Goal: Check status: Check status

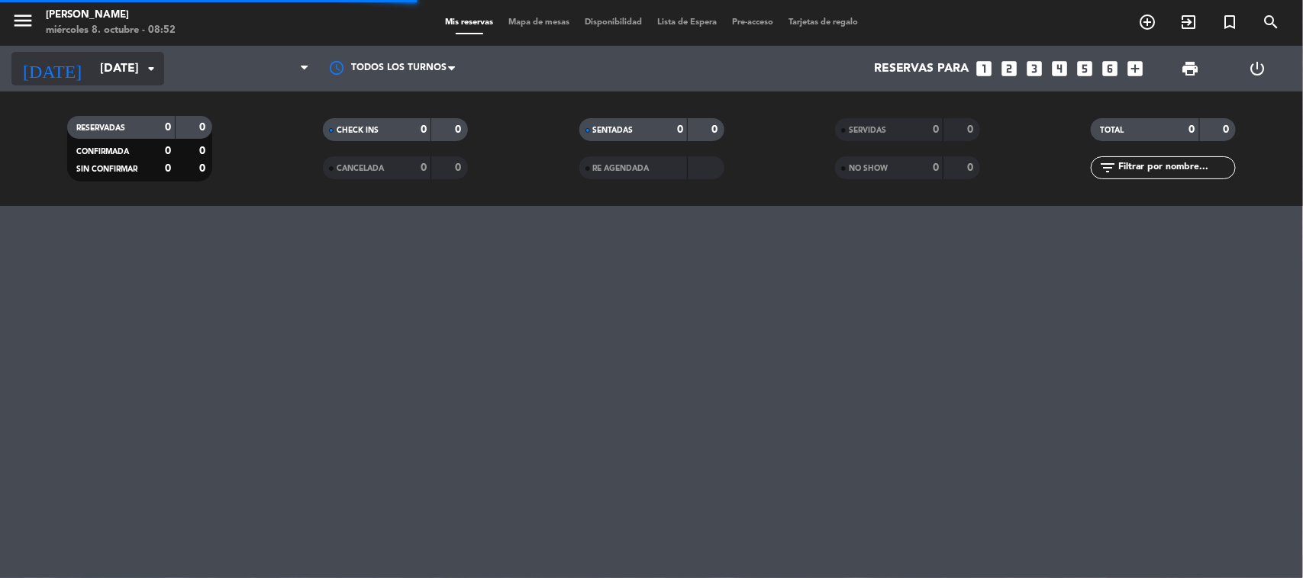
click at [96, 74] on input "[DATE]" at bounding box center [172, 69] width 161 height 30
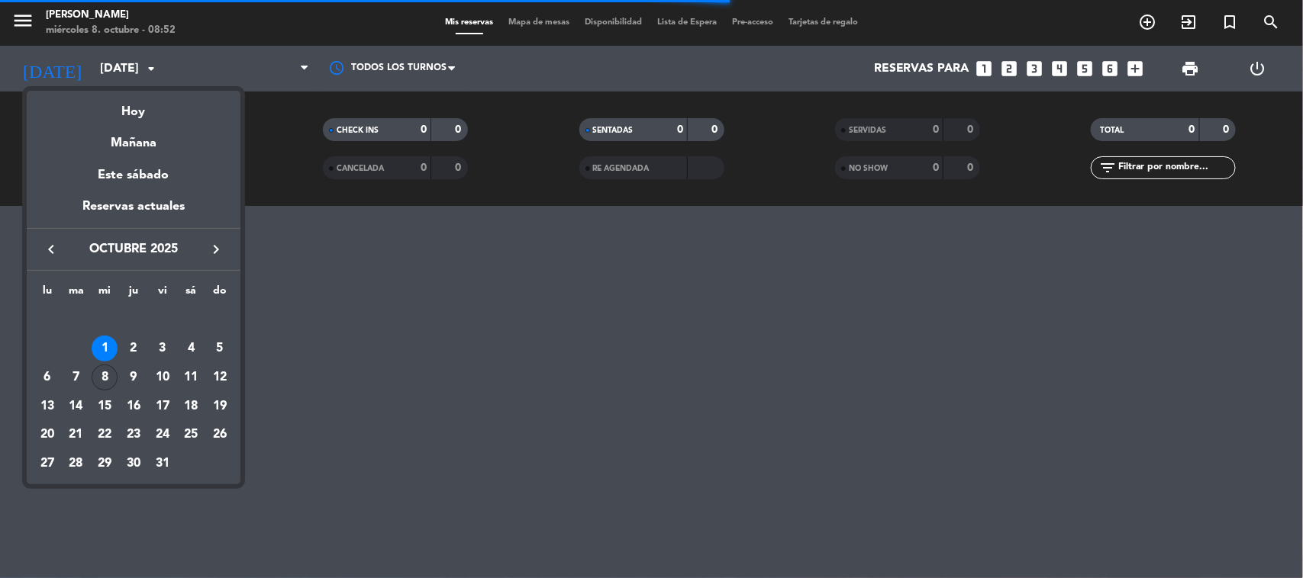
click at [101, 376] on div "8" at bounding box center [105, 378] width 26 height 26
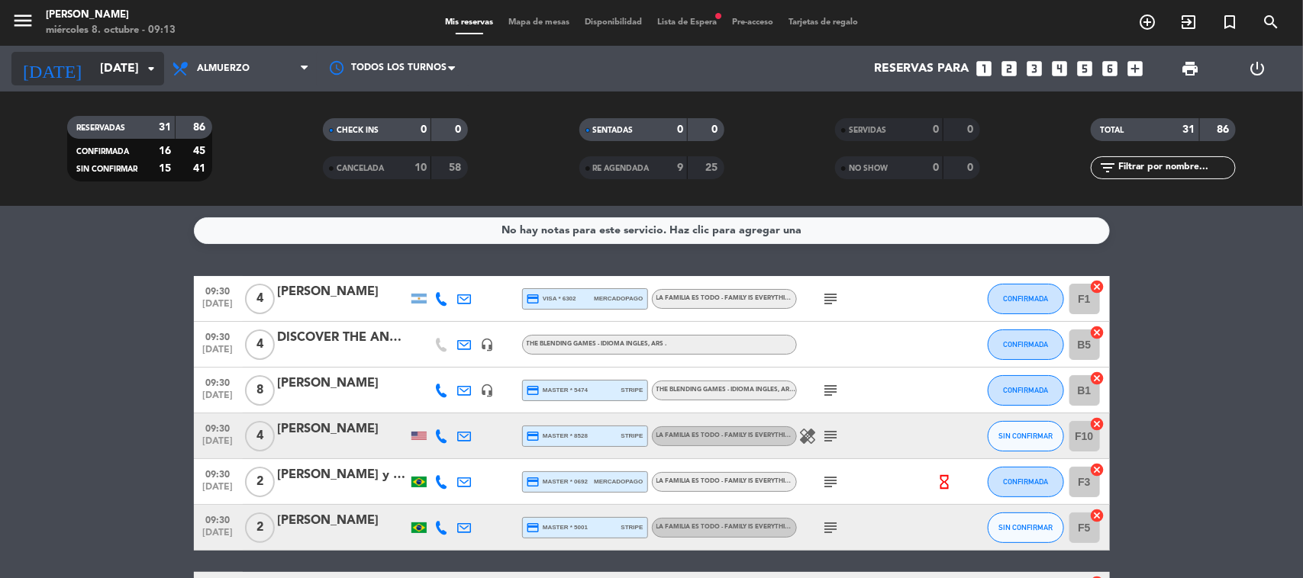
click at [93, 74] on input "[DATE]" at bounding box center [172, 69] width 161 height 30
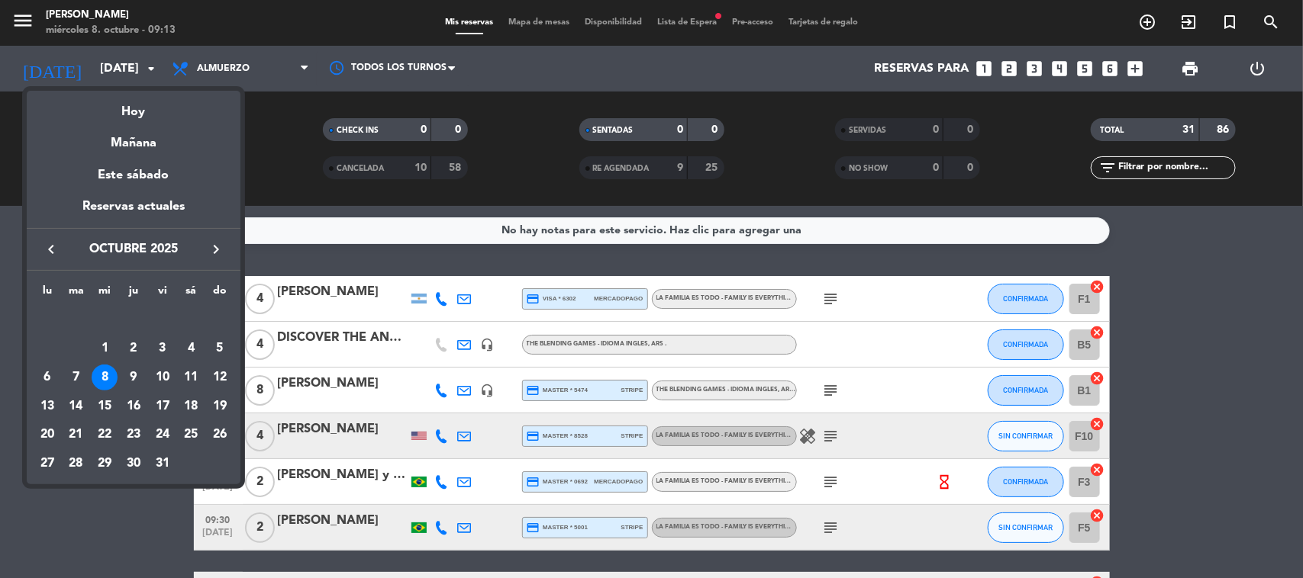
drag, startPoint x: 51, startPoint y: 253, endPoint x: 88, endPoint y: 282, distance: 46.7
click at [50, 253] on icon "keyboard_arrow_left" at bounding box center [51, 249] width 18 height 18
click at [163, 375] on div "12" at bounding box center [163, 378] width 26 height 26
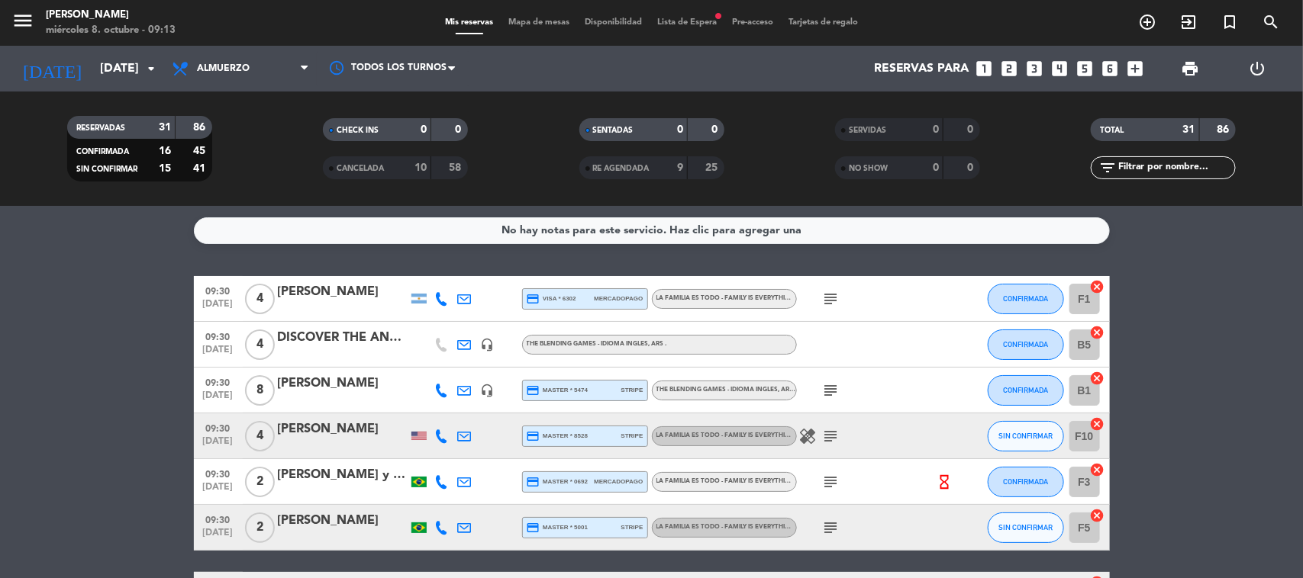
type input "[DATE]"
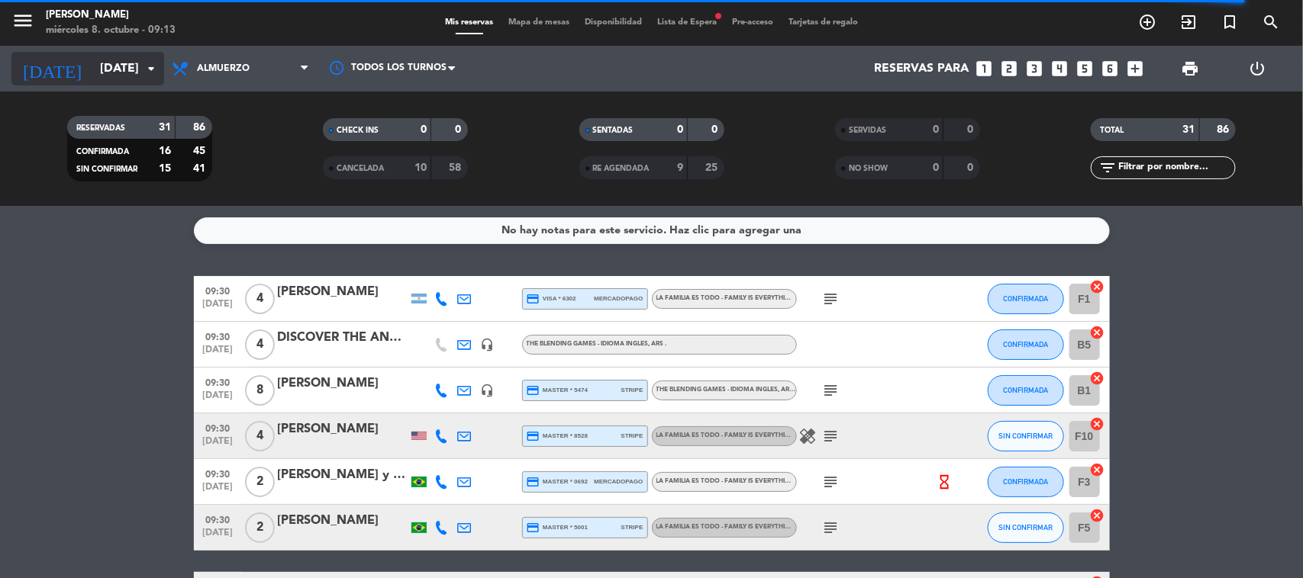
click at [107, 63] on input "[DATE]" at bounding box center [172, 69] width 161 height 30
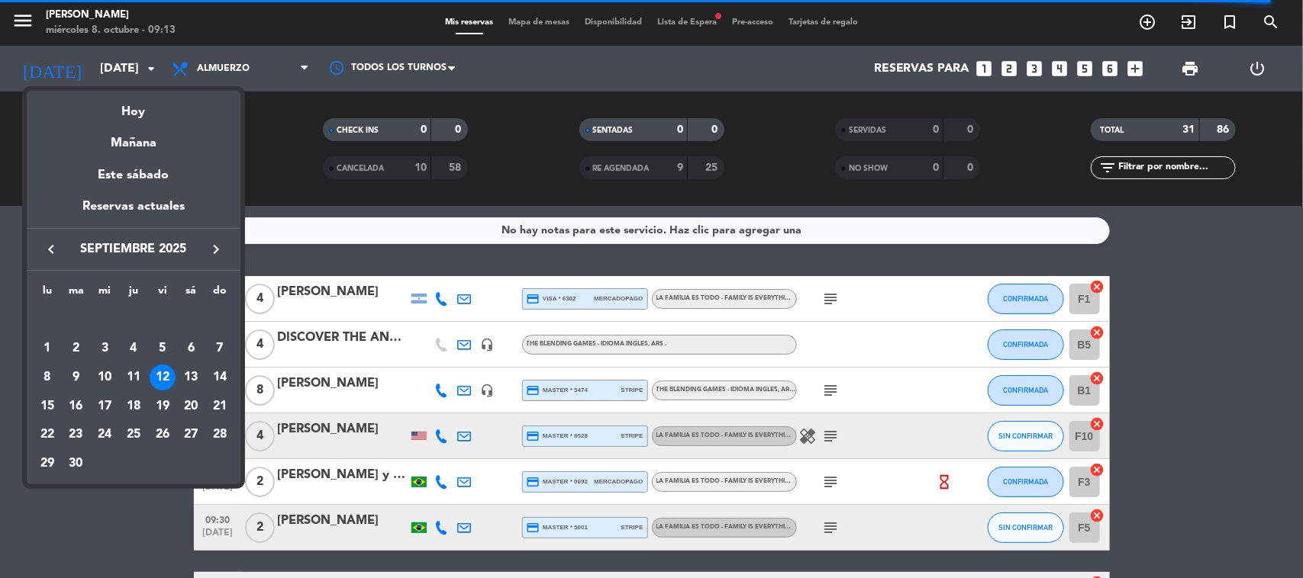
click at [165, 376] on div "12" at bounding box center [163, 378] width 26 height 26
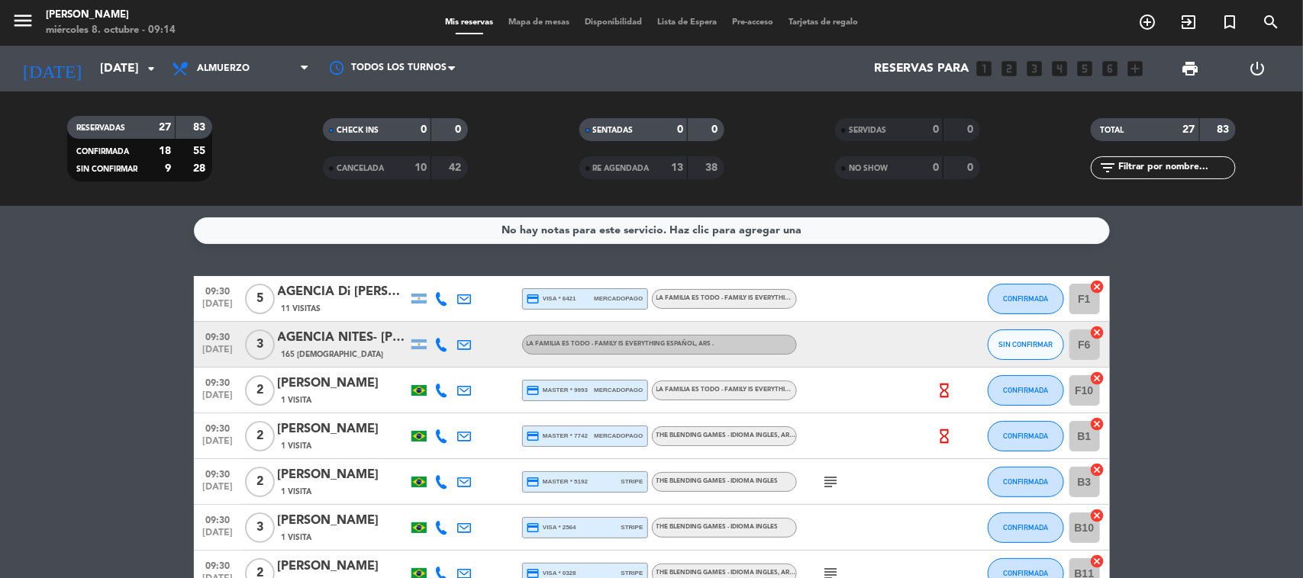
click at [360, 285] on div "AGENCIA Di [PERSON_NAME]" at bounding box center [343, 292] width 130 height 20
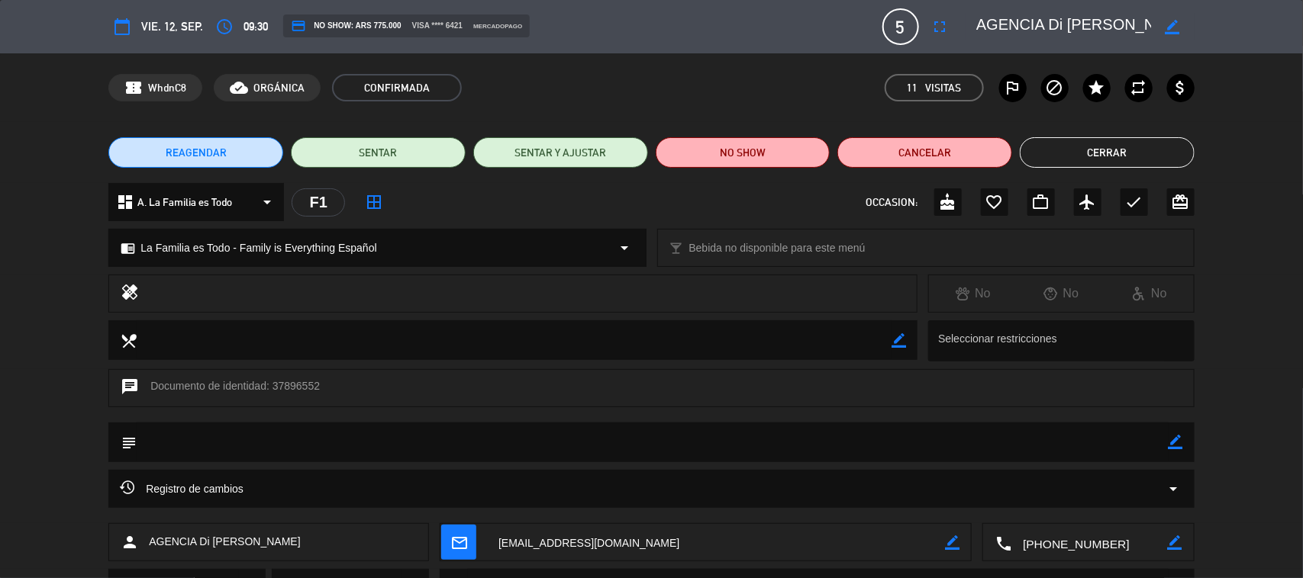
click at [533, 540] on textarea at bounding box center [716, 543] width 458 height 38
